Goal: Information Seeking & Learning: Find specific fact

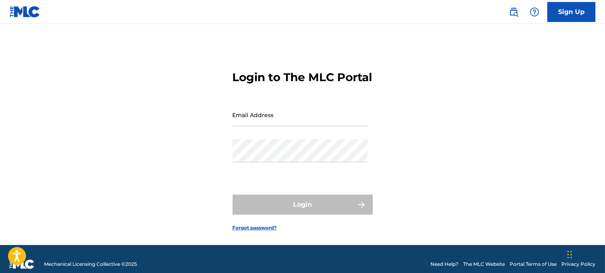
click at [245, 126] on input "Email Address" at bounding box center [300, 115] width 135 height 23
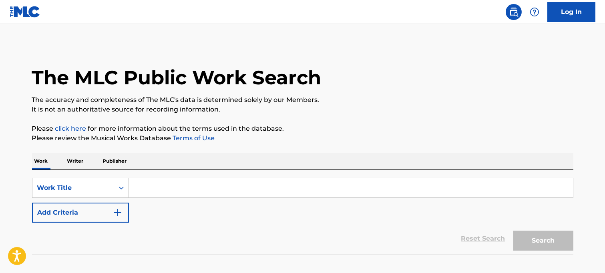
click at [164, 190] on input "Search Form" at bounding box center [351, 187] width 444 height 19
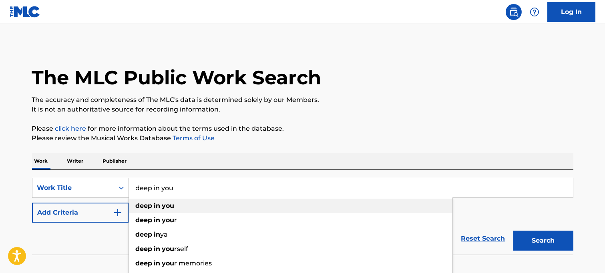
type input "deep in you"
click at [155, 203] on strong "in" at bounding box center [157, 206] width 6 height 8
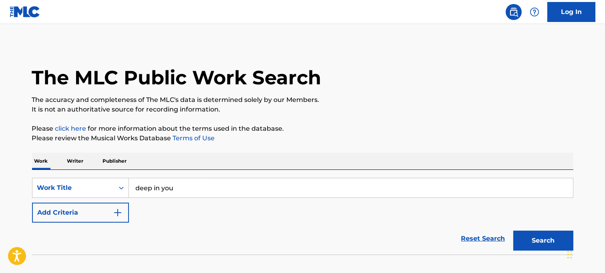
click at [158, 209] on div "SearchWithCriteria837cc229-355d-48e0-b340-db21a6fb5e77 Work Title deep in you A…" at bounding box center [302, 200] width 541 height 45
click at [120, 218] on button "Add Criteria" at bounding box center [80, 213] width 97 height 20
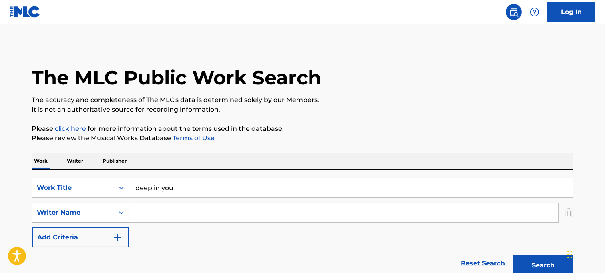
click at [106, 209] on div "Writer Name" at bounding box center [73, 213] width 72 height 10
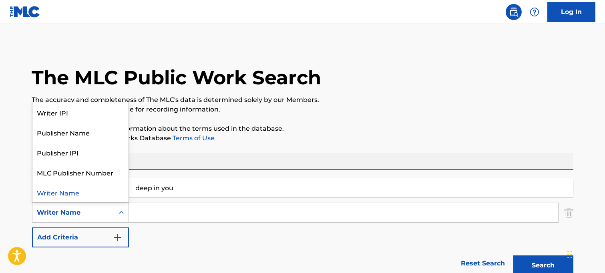
click at [146, 212] on input "Search Form" at bounding box center [343, 212] width 429 height 19
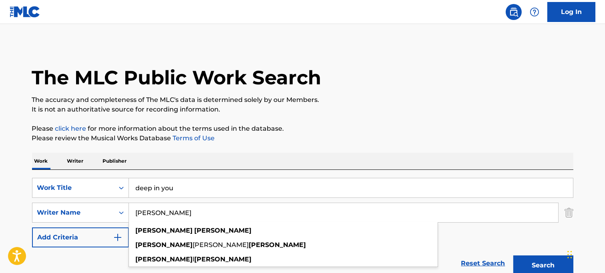
click at [138, 212] on input "[PERSON_NAME]" at bounding box center [343, 212] width 429 height 19
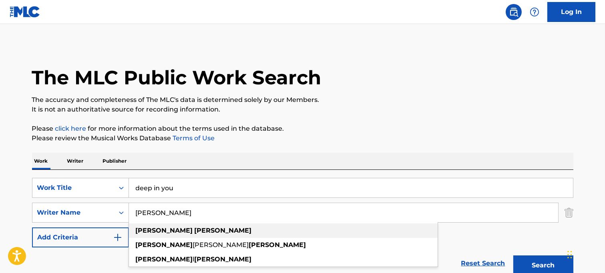
click at [195, 233] on strong "[PERSON_NAME]" at bounding box center [223, 231] width 57 height 8
type input "[PERSON_NAME]"
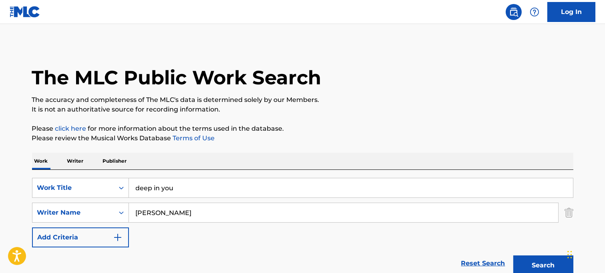
click at [531, 262] on button "Search" at bounding box center [543, 266] width 60 height 20
click at [543, 260] on button "Search" at bounding box center [543, 266] width 60 height 20
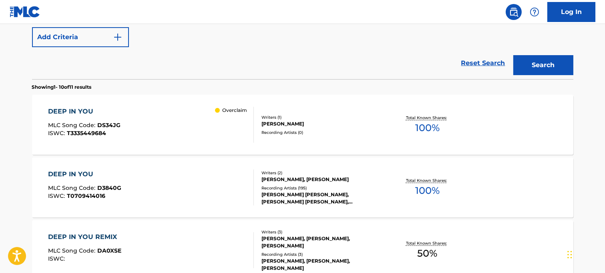
scroll to position [197, 0]
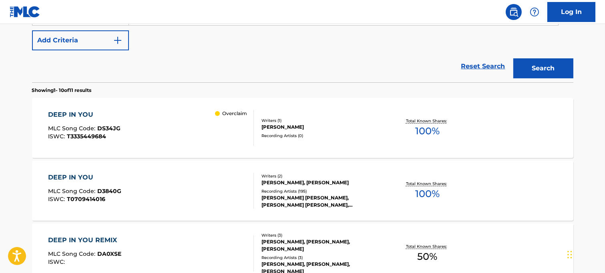
click at [74, 113] on div "DEEP IN YOU" at bounding box center [84, 115] width 72 height 10
